Goal: Task Accomplishment & Management: Manage account settings

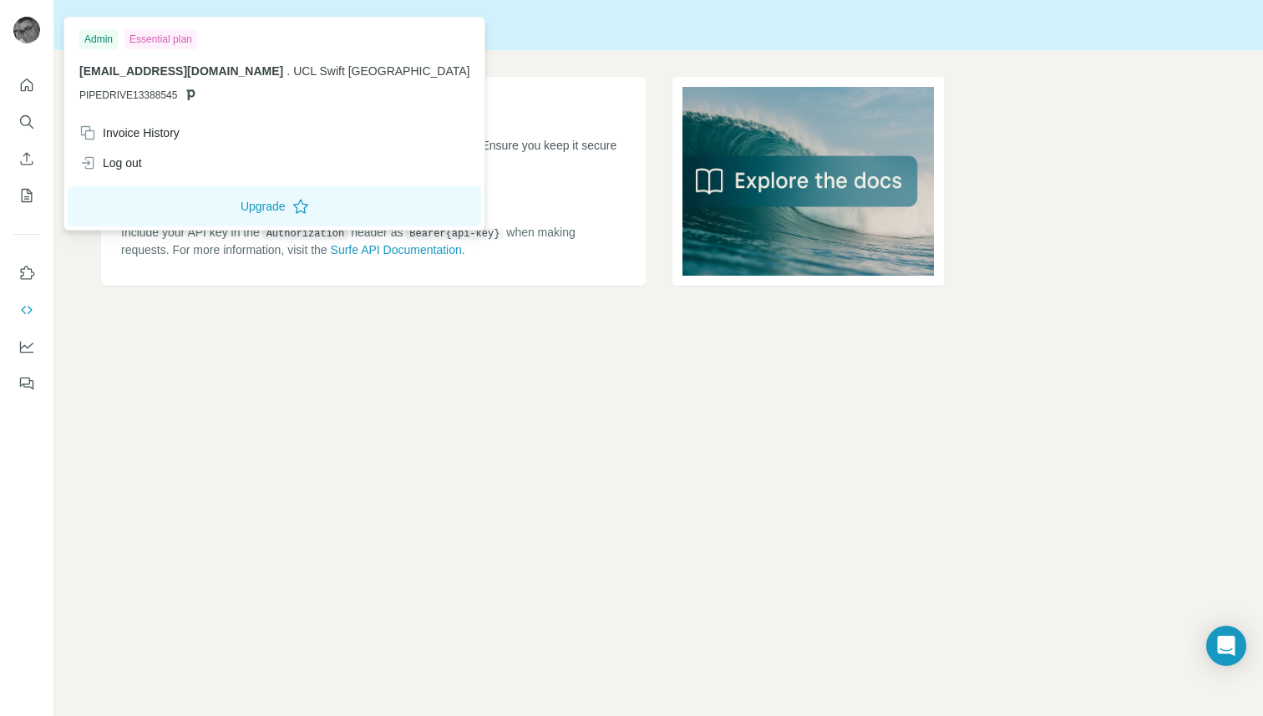
click at [26, 26] on img at bounding box center [26, 30] width 27 height 27
click at [19, 26] on img at bounding box center [26, 30] width 27 height 27
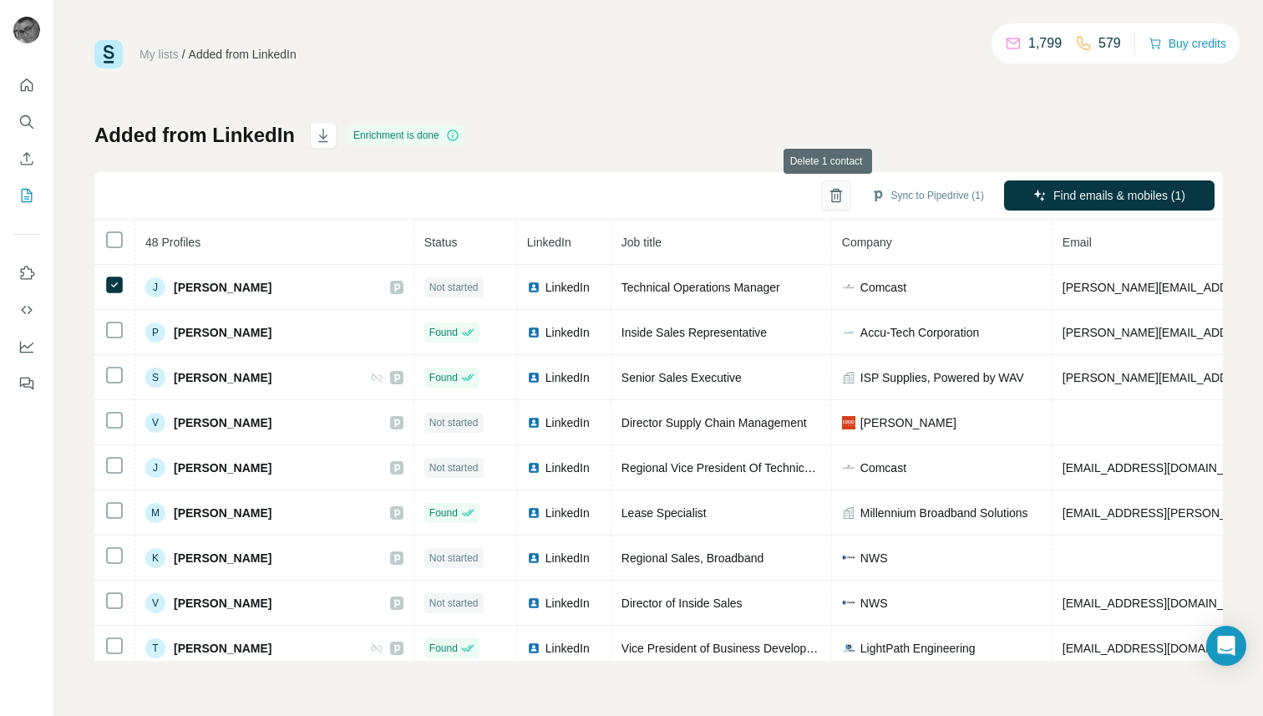
click at [828, 195] on icon "button" at bounding box center [836, 195] width 17 height 17
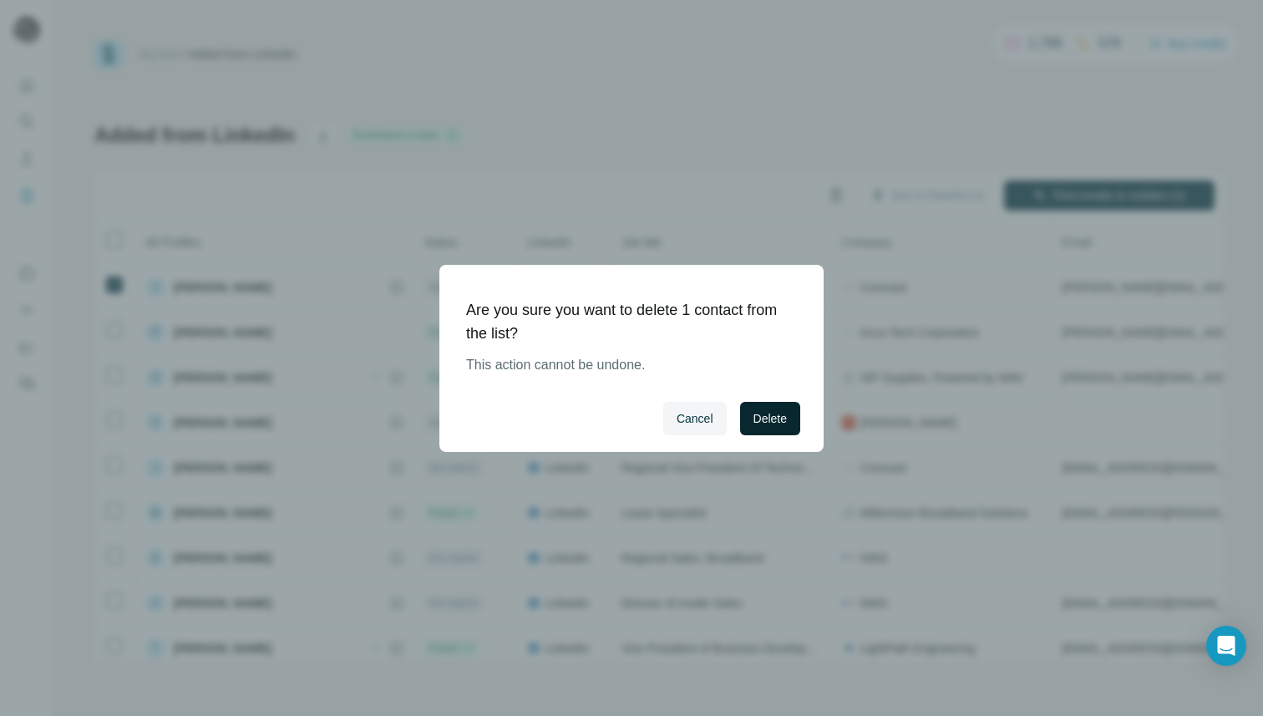
click at [754, 412] on span "Delete" at bounding box center [770, 418] width 33 height 17
